Goal: Register for event/course

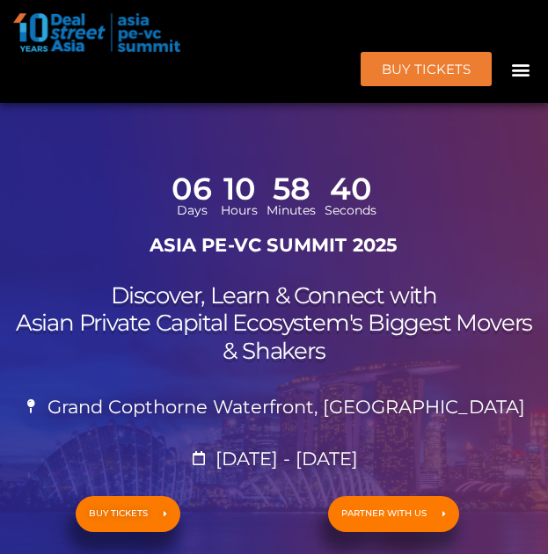
scroll to position [6812, 0]
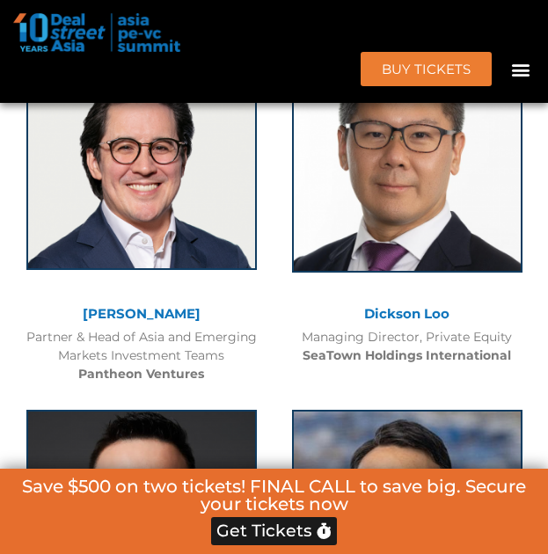
click at [203, 156] on img at bounding box center [141, 155] width 230 height 230
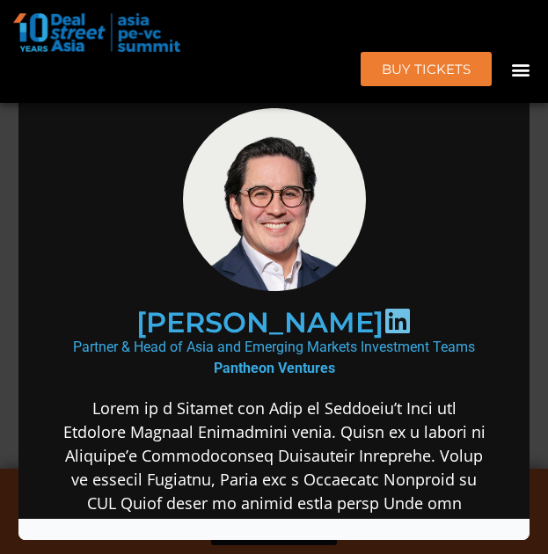
scroll to position [0, 0]
click at [233, 219] on img at bounding box center [273, 198] width 194 height 183
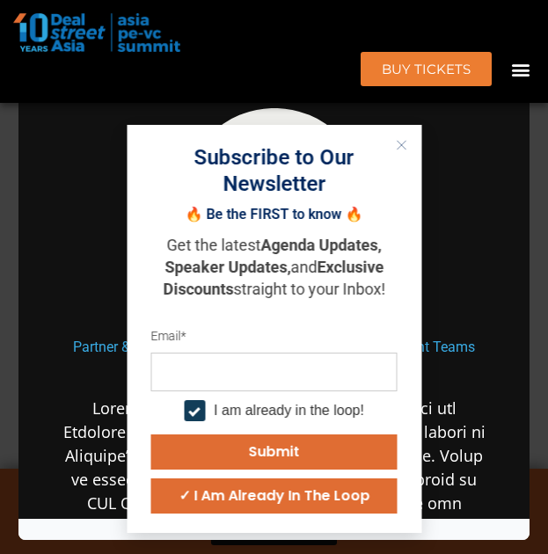
click at [408, 152] on button "Close" at bounding box center [400, 145] width 23 height 23
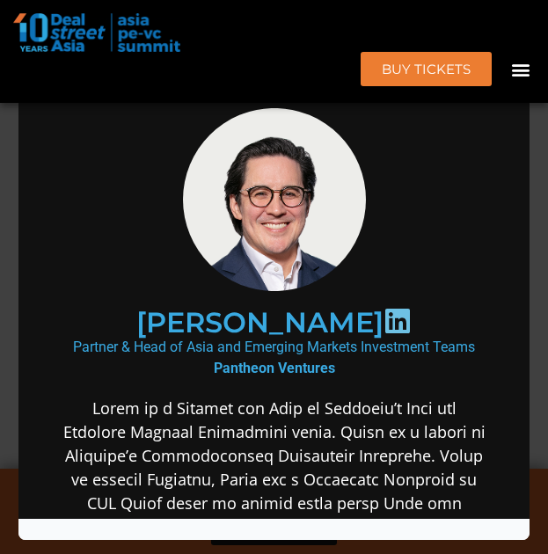
click at [537, 188] on div "Speaker Profile ×" at bounding box center [274, 277] width 548 height 554
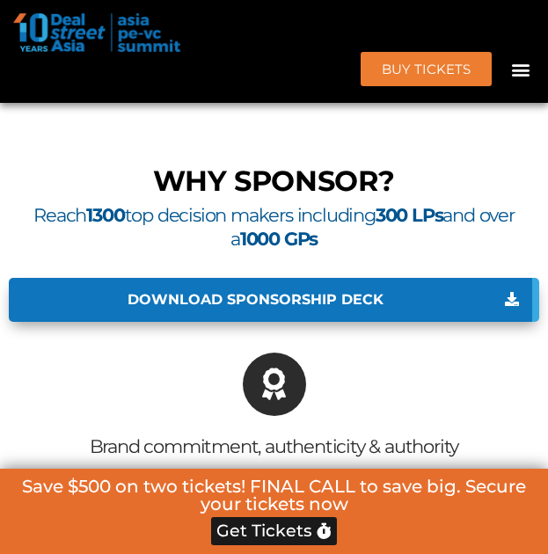
scroll to position [4860, 0]
